Goal: Information Seeking & Learning: Compare options

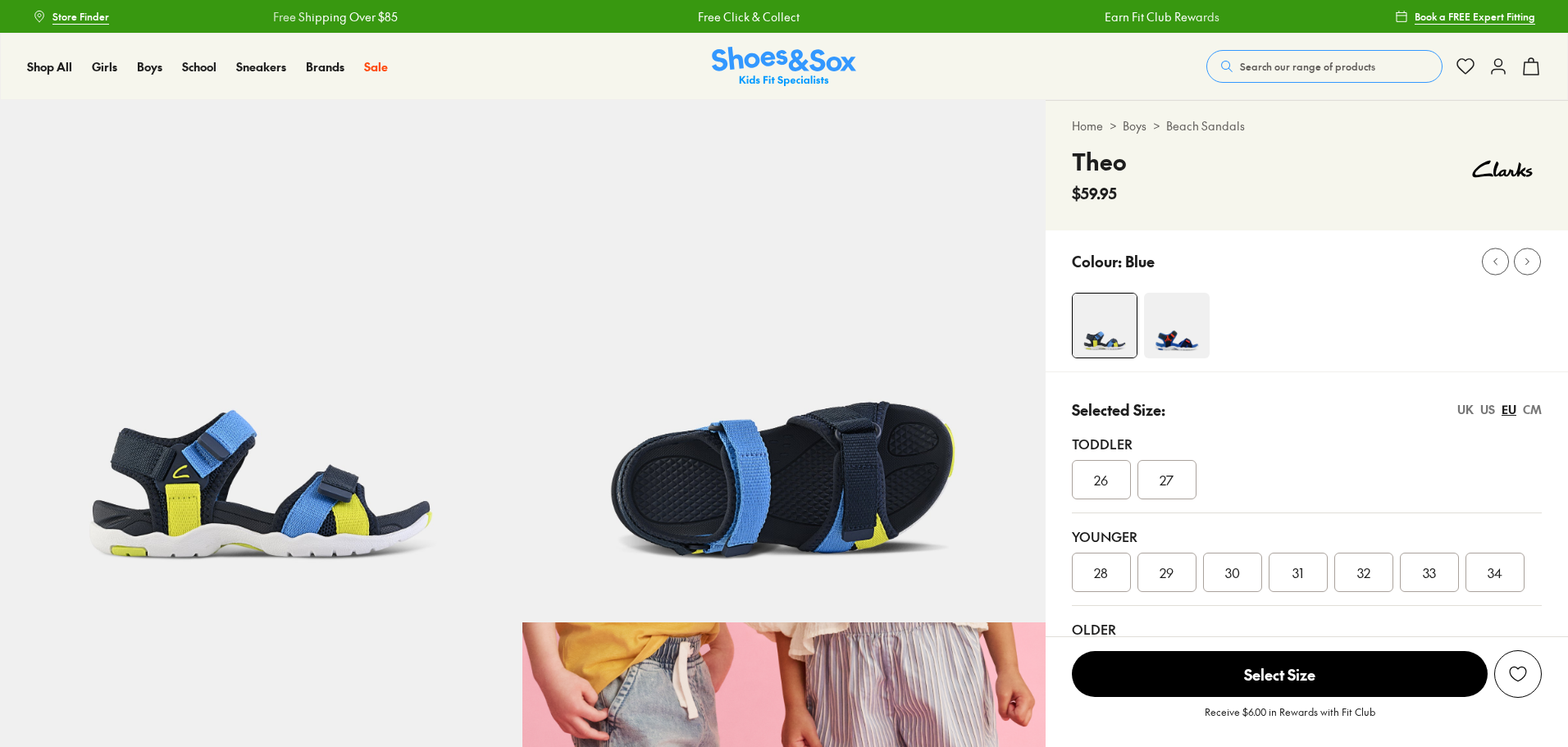
select select "*"
click at [1320, 308] on div at bounding box center [1320, 326] width 496 height 66
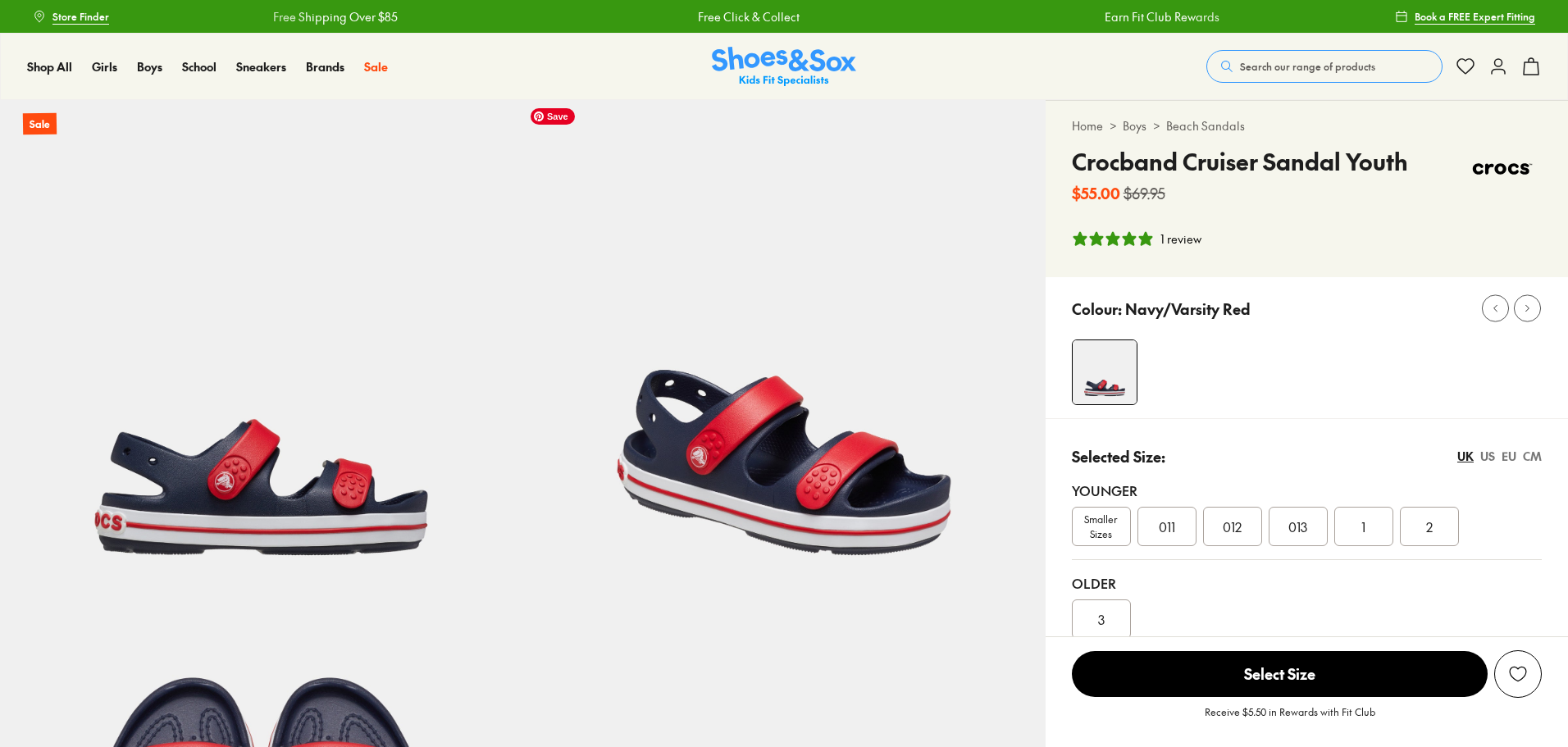
select select "*"
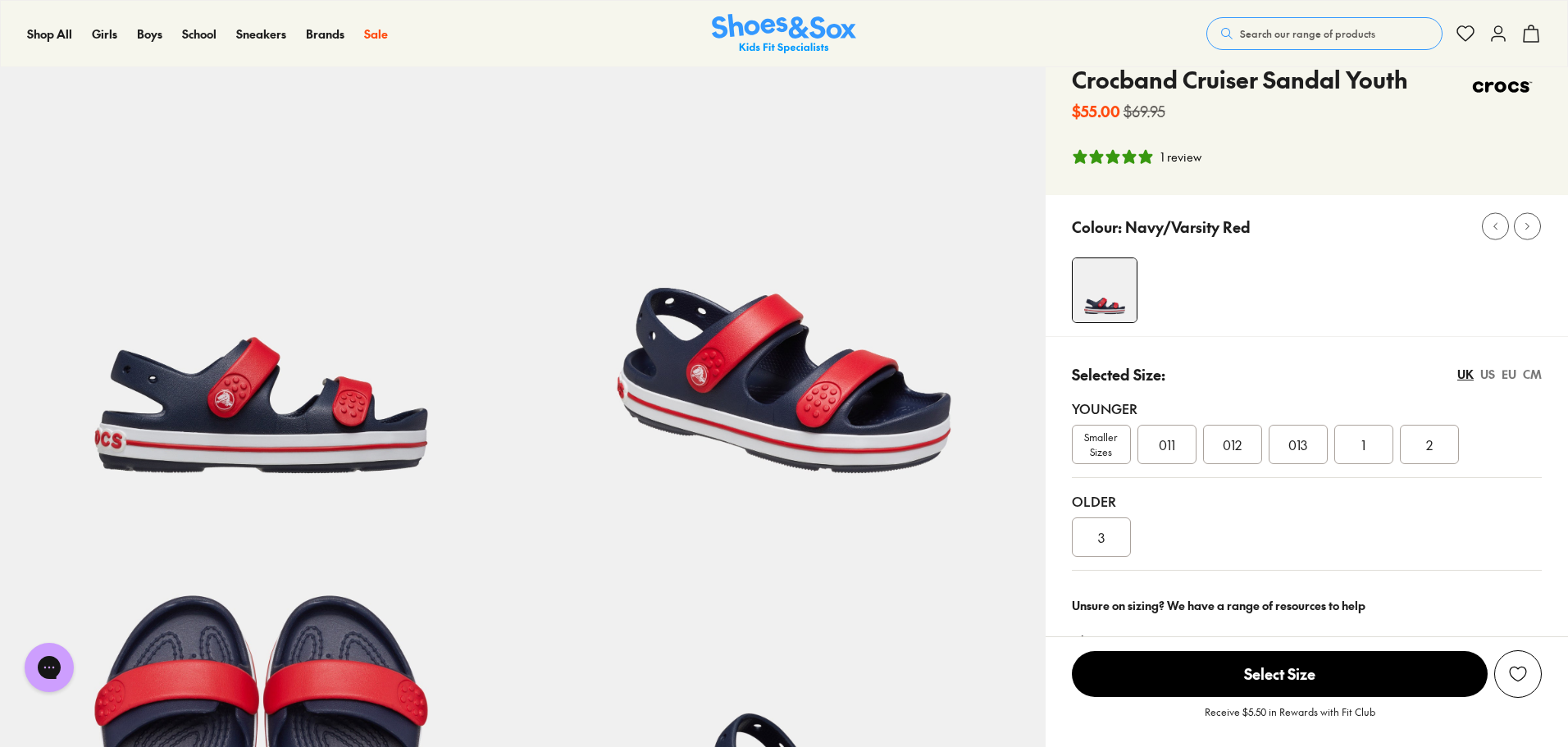
click at [1182, 159] on div "1 review" at bounding box center [1180, 156] width 41 height 17
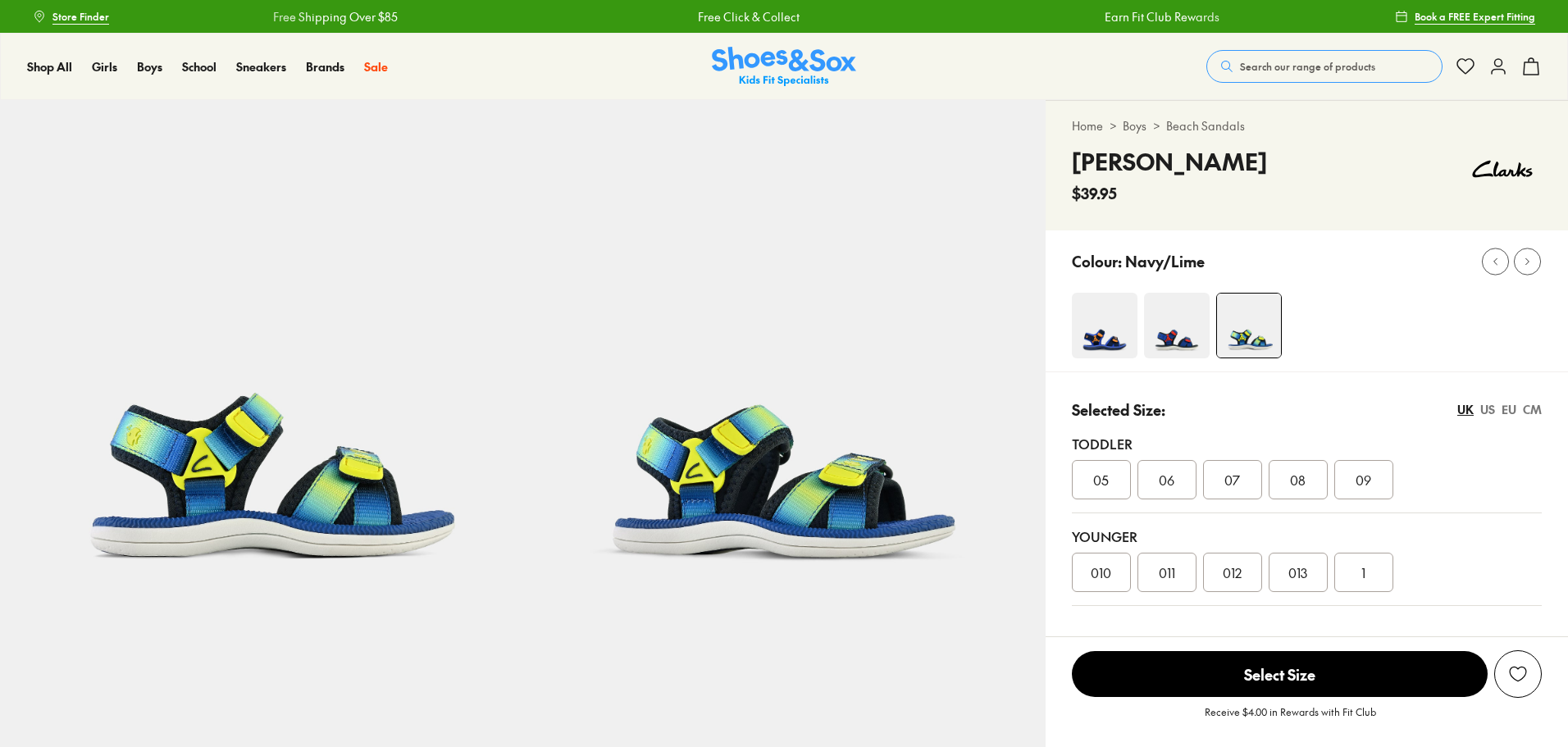
select select "*"
click at [1103, 313] on img at bounding box center [1105, 326] width 66 height 66
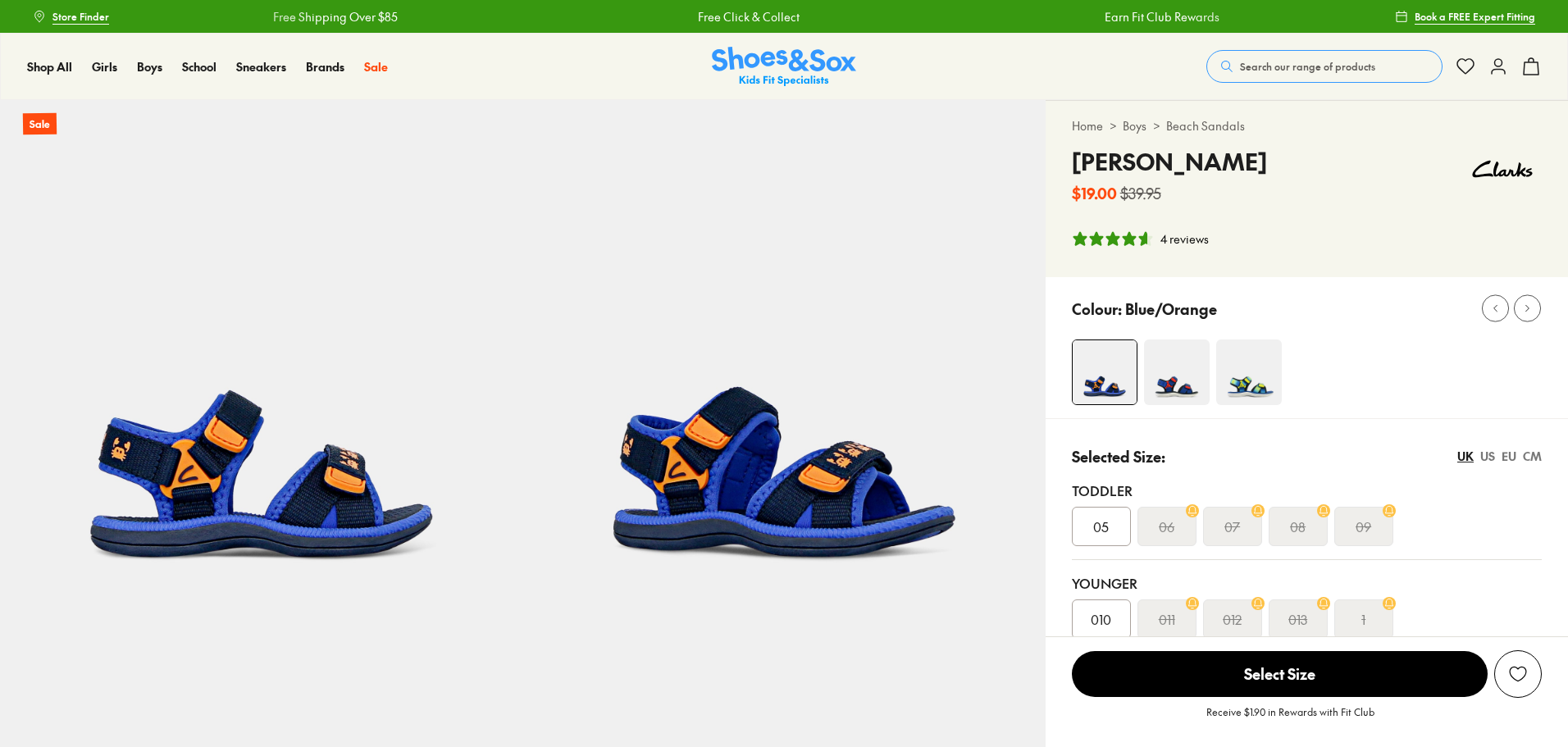
select select "*"
click at [1182, 393] on img at bounding box center [1177, 373] width 66 height 66
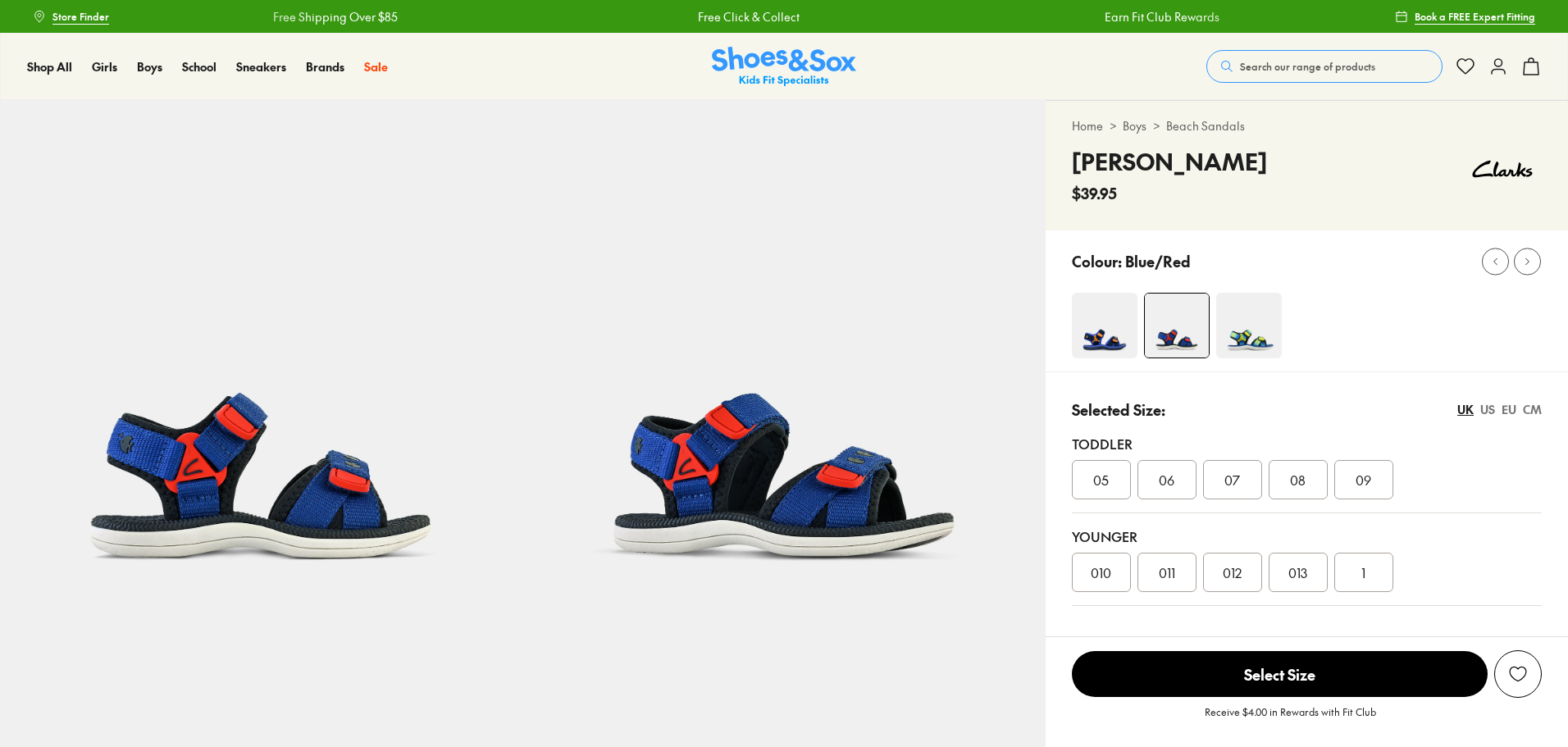
select select "*"
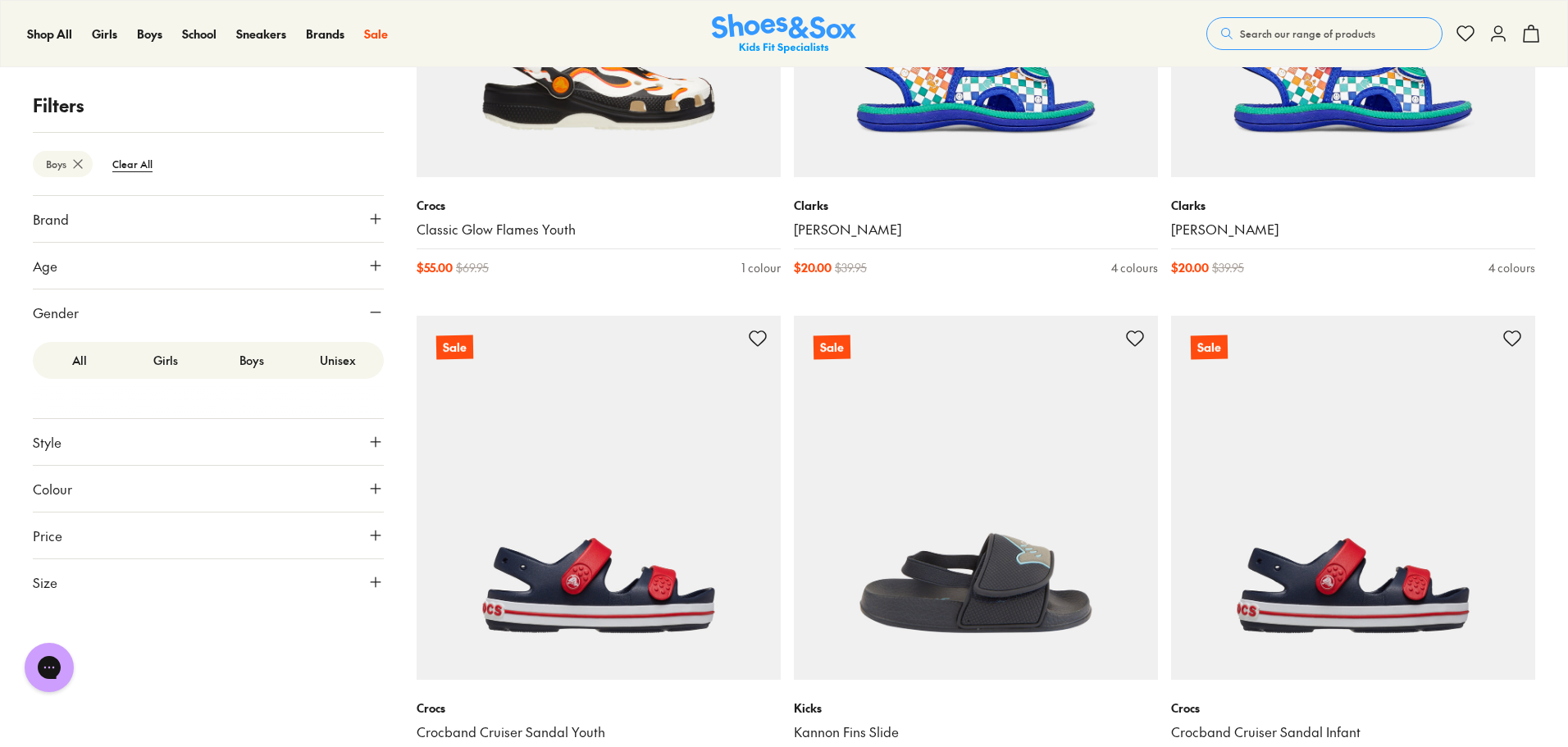
scroll to position [7438, 0]
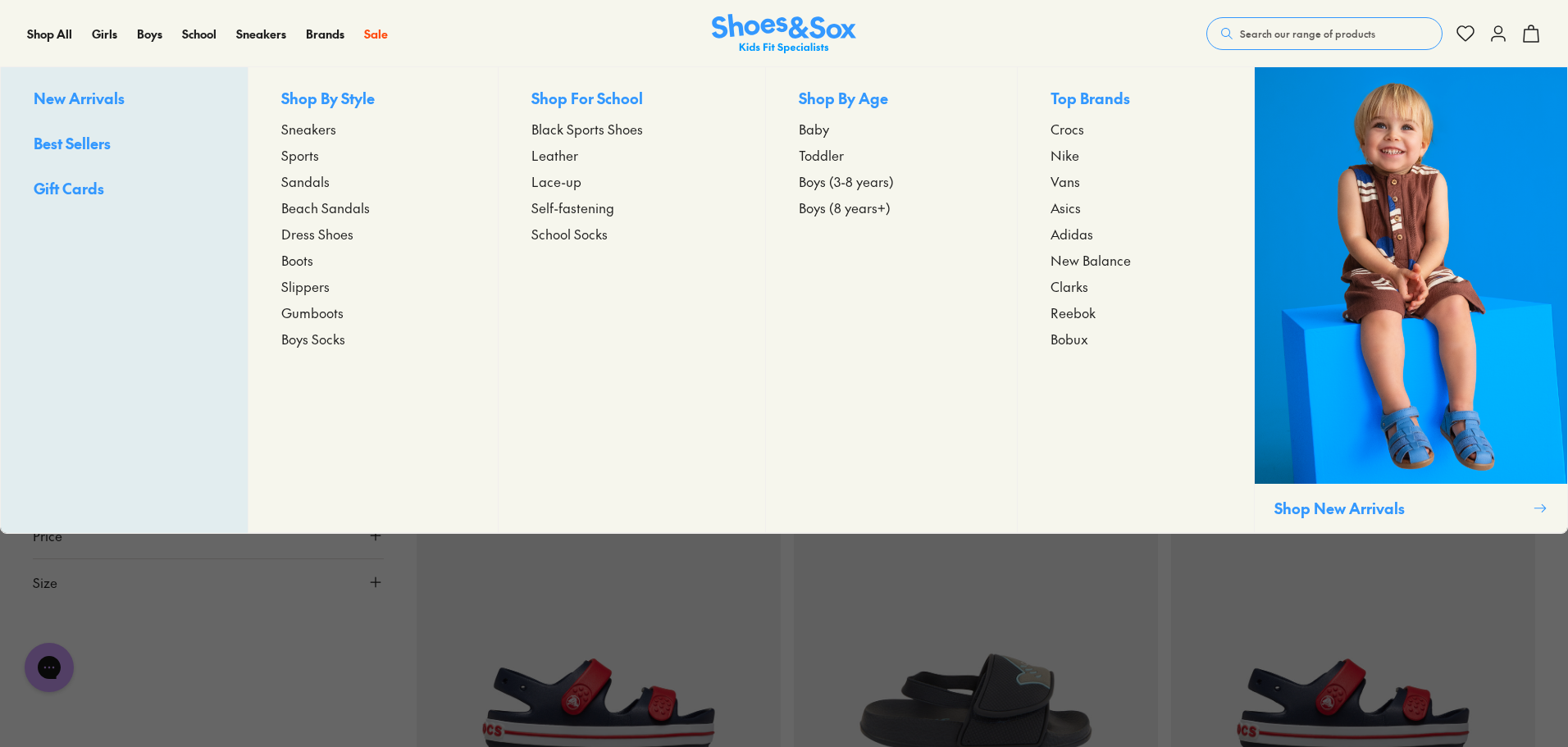
click at [309, 155] on span "Sports" at bounding box center [300, 155] width 38 height 20
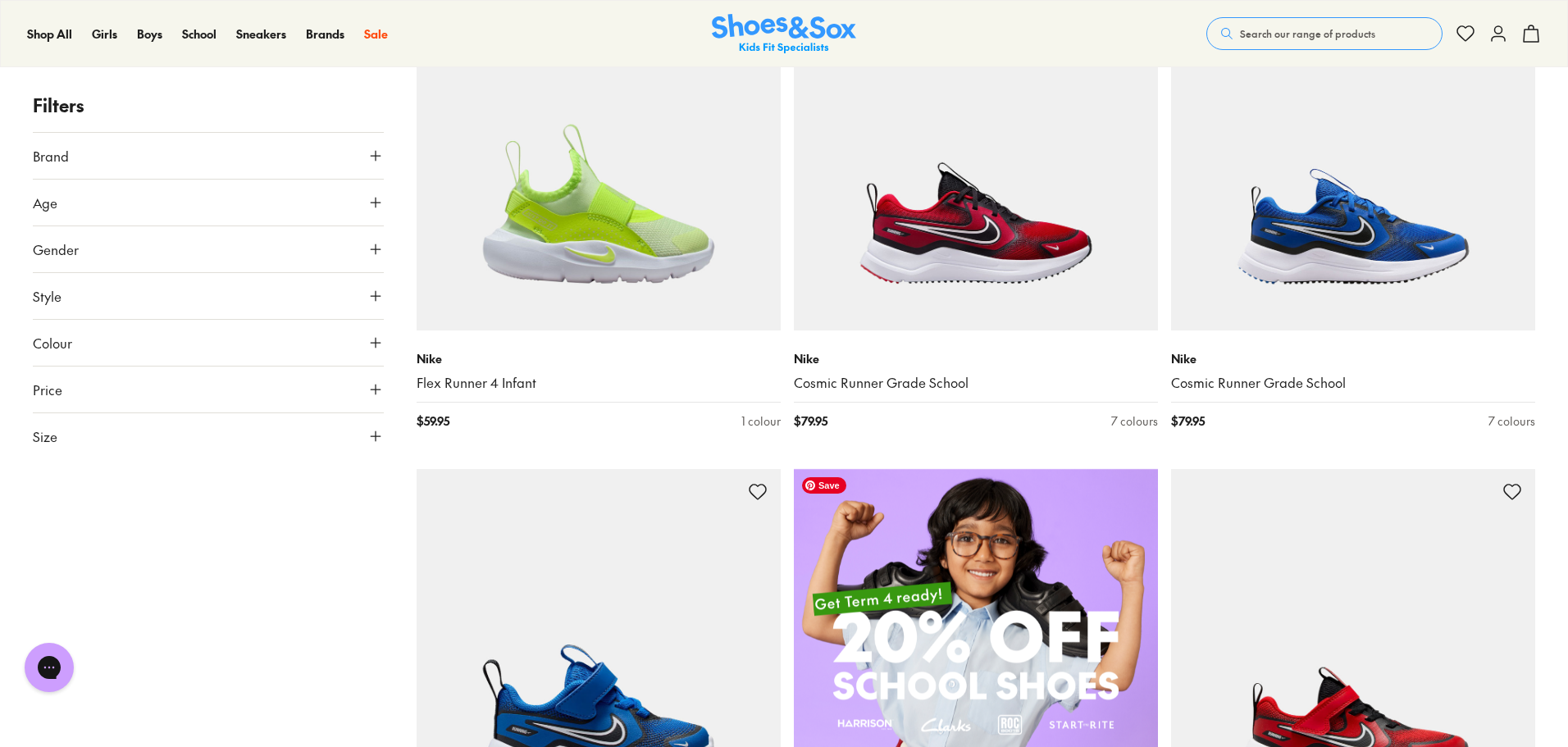
scroll to position [738, 0]
